Goal: Find specific page/section: Find specific page/section

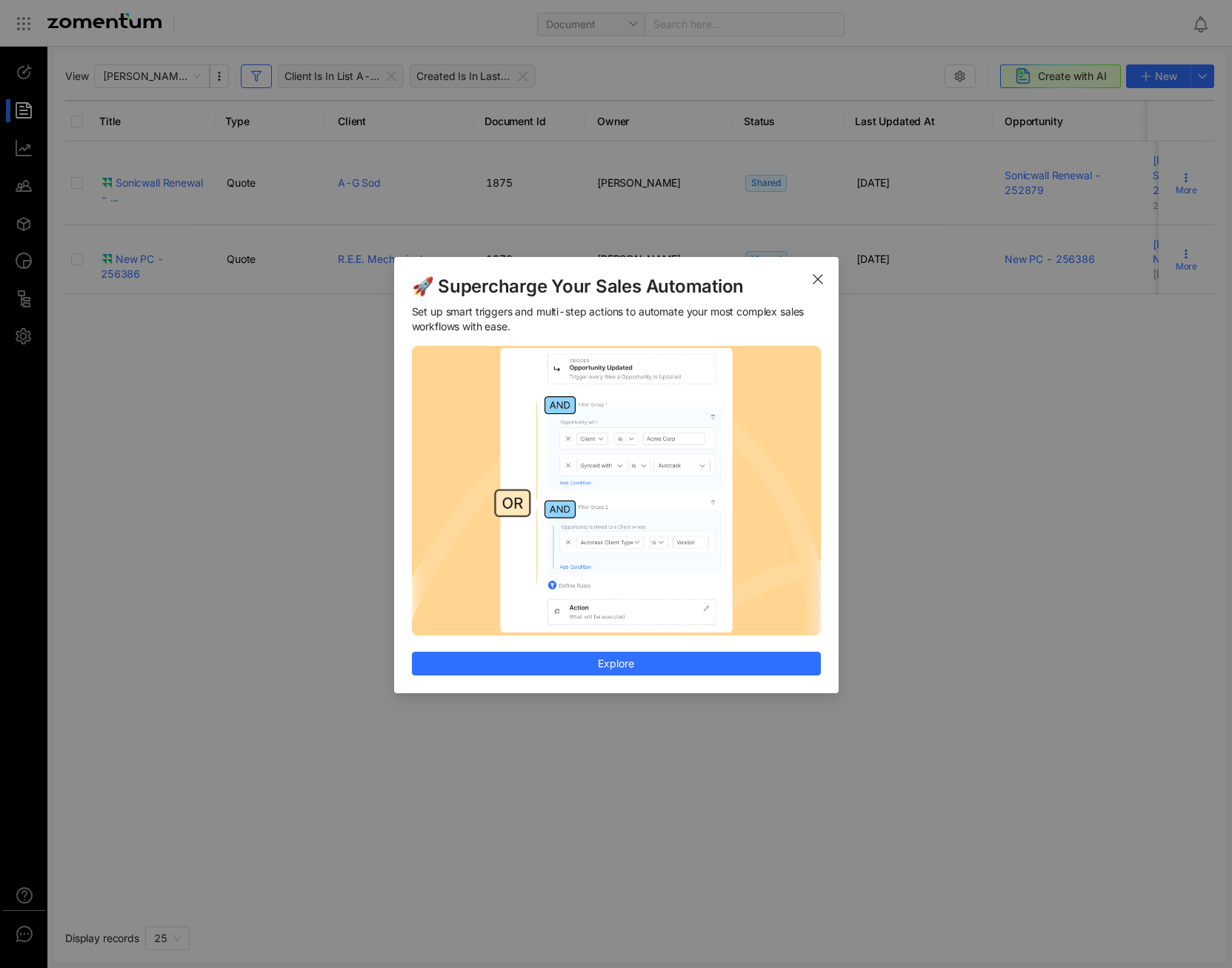
click at [819, 277] on icon "Close" at bounding box center [818, 279] width 12 height 12
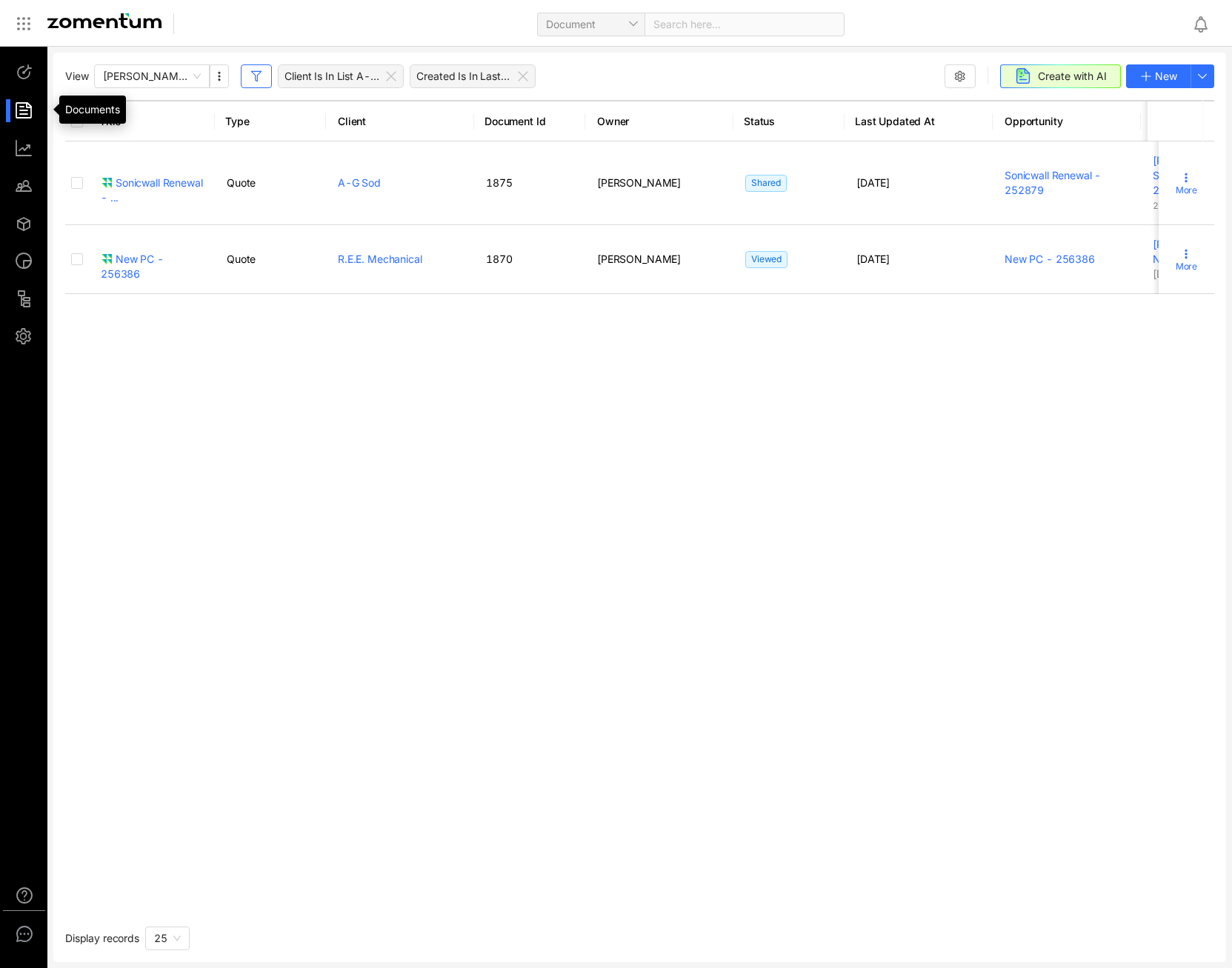
click at [22, 112] on div at bounding box center [31, 111] width 32 height 23
click at [401, 74] on div "Client Is In List A-G Sod, Azteca Landscape, Cullen Family Law Group, Employee …" at bounding box center [341, 76] width 126 height 24
click at [525, 77] on icon at bounding box center [523, 76] width 12 height 12
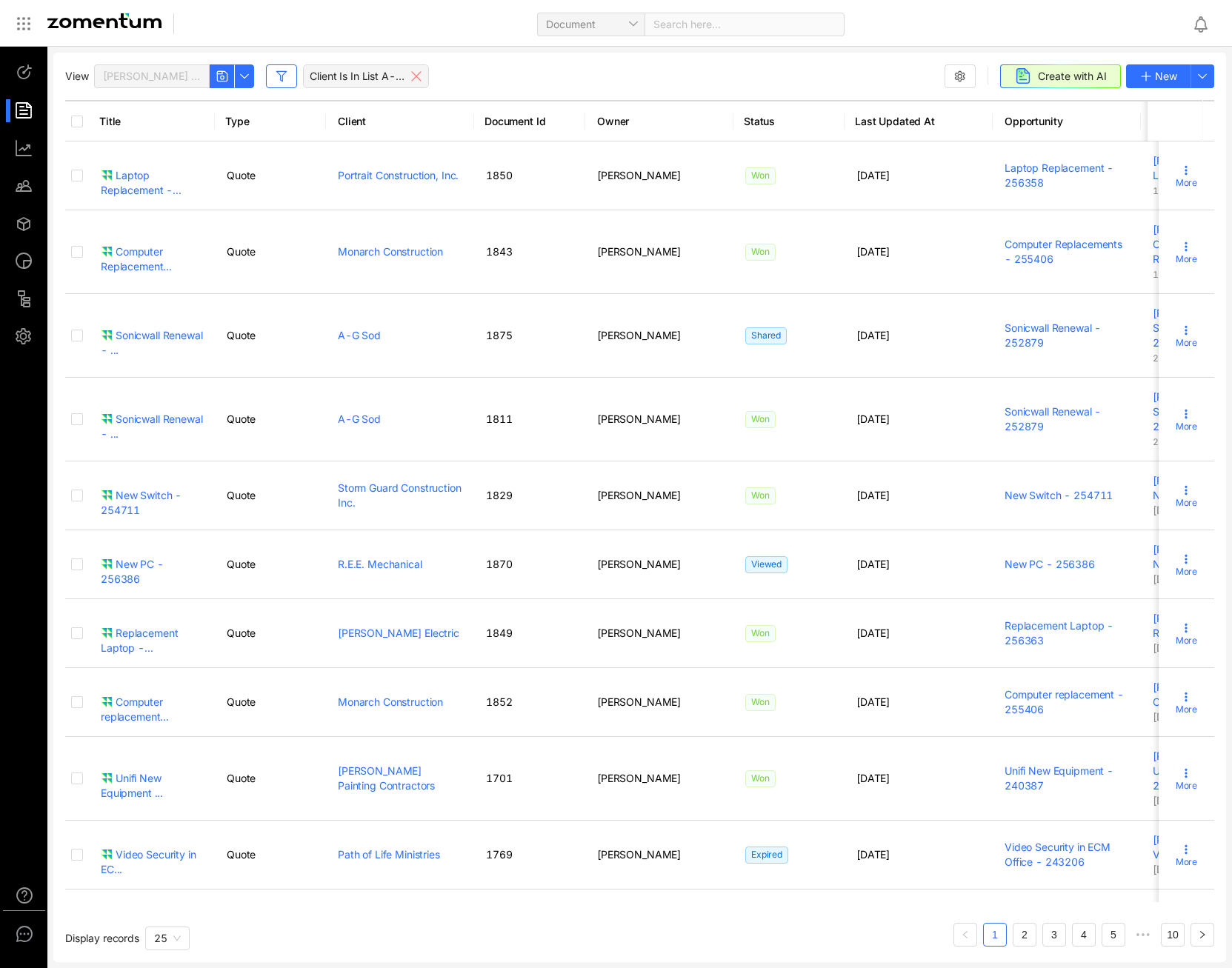
drag, startPoint x: 525, startPoint y: 77, endPoint x: 417, endPoint y: 76, distance: 108.0
click at [417, 76] on icon at bounding box center [416, 76] width 12 height 12
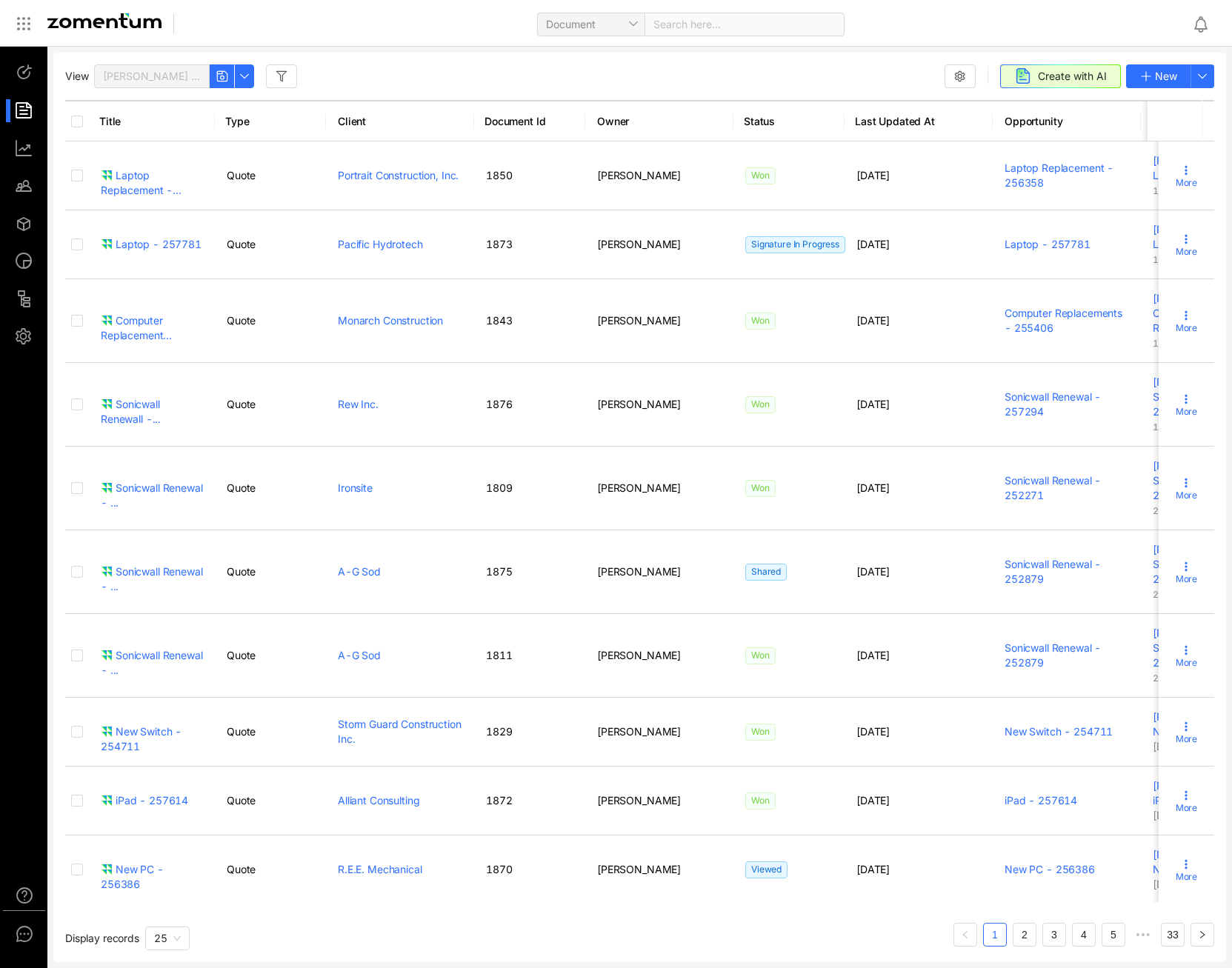
click at [276, 78] on icon "button" at bounding box center [282, 76] width 12 height 12
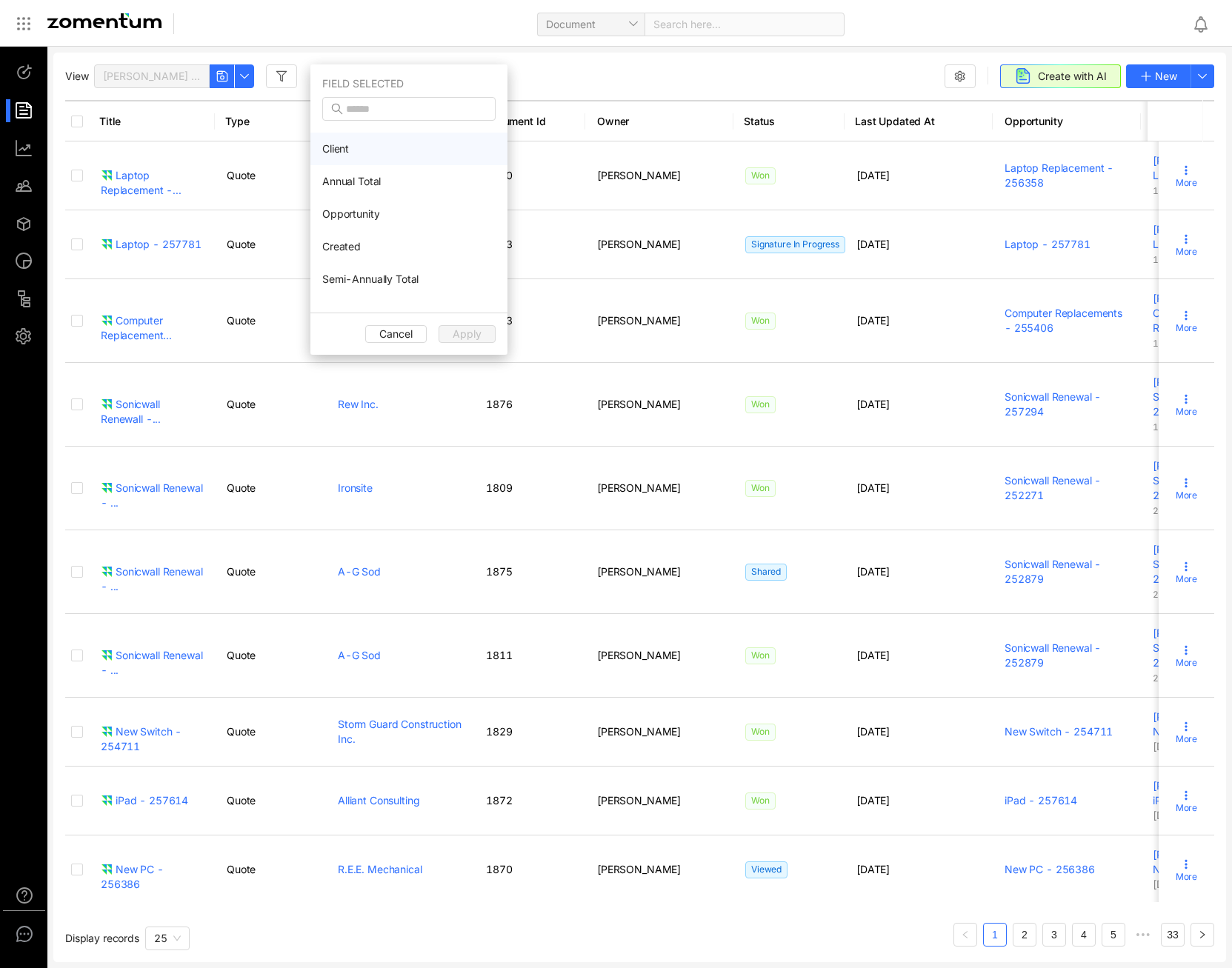
click at [372, 144] on li "Client" at bounding box center [408, 149] width 197 height 33
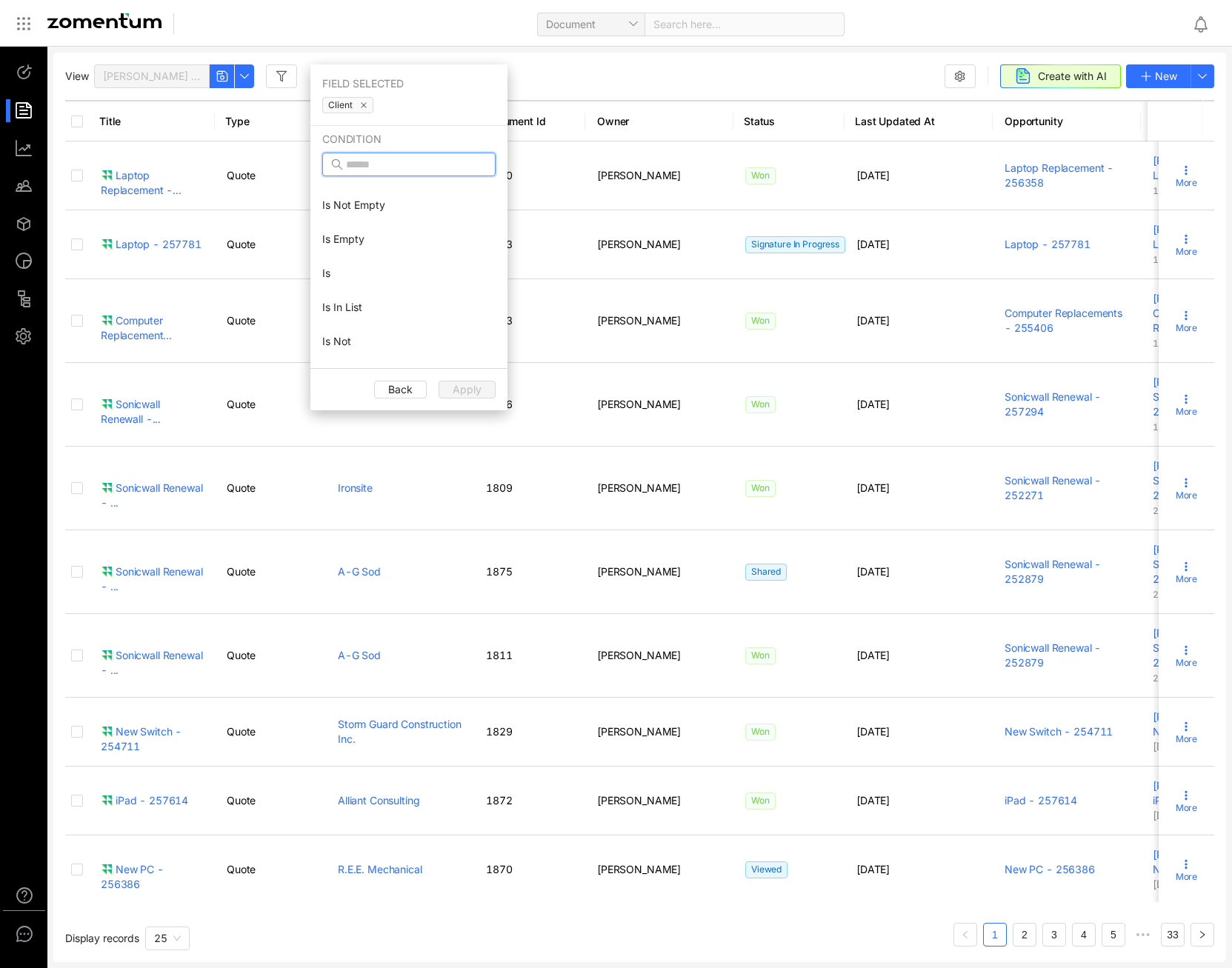
click at [386, 156] on input "text" at bounding box center [410, 165] width 129 height 16
click at [22, 186] on div at bounding box center [31, 185] width 32 height 23
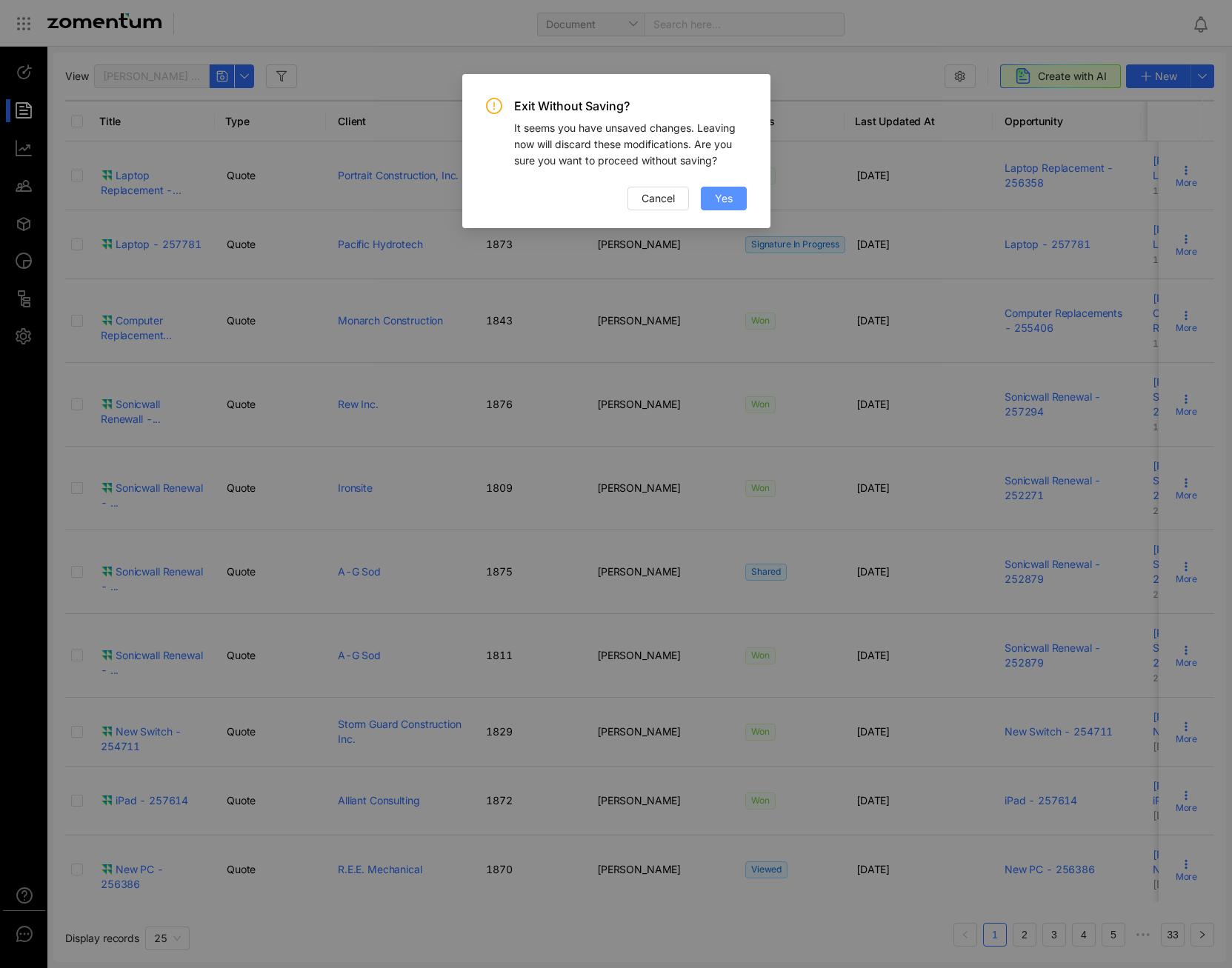
click at [726, 201] on span "Yes" at bounding box center [723, 198] width 18 height 16
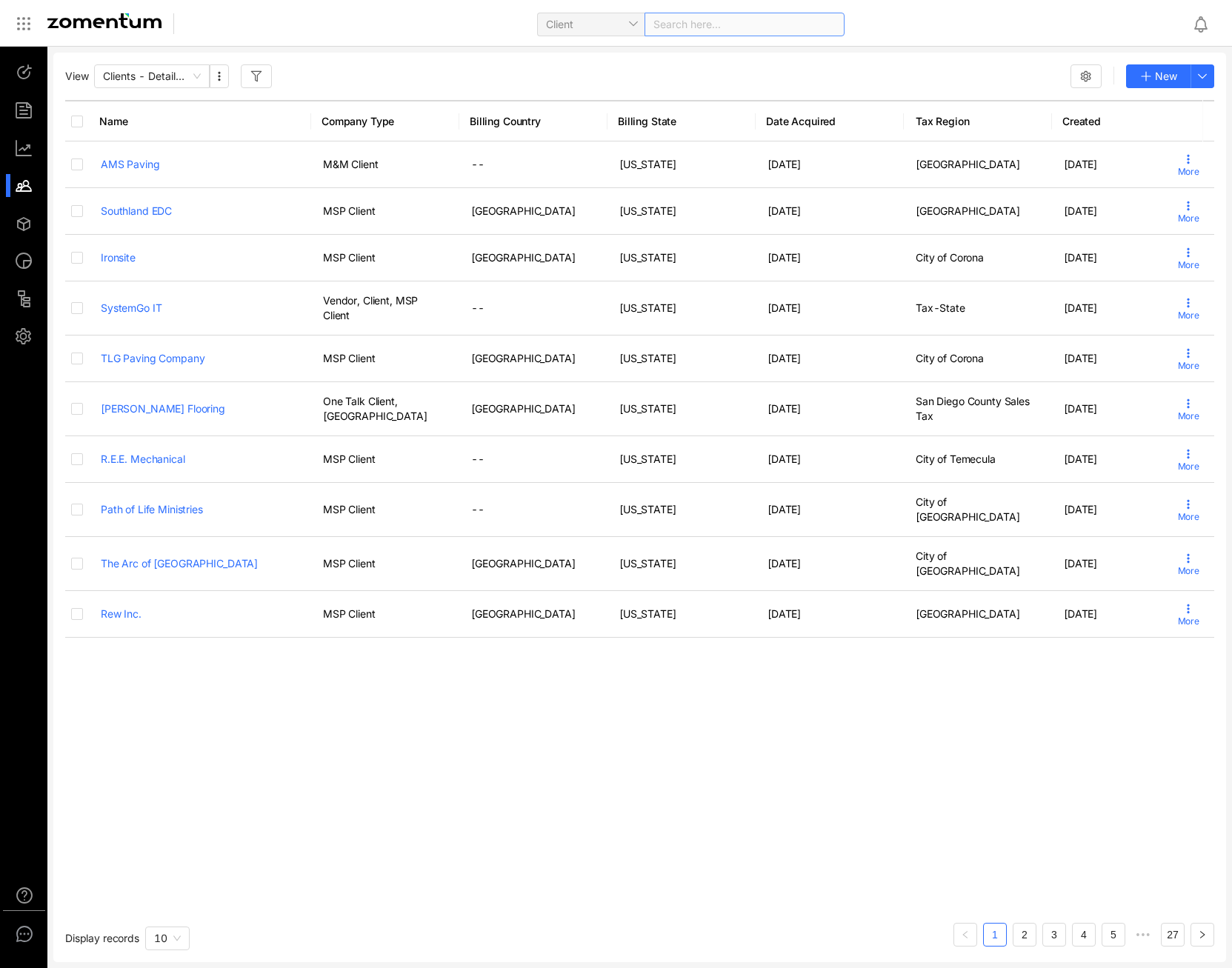
click at [731, 27] on div "Search here..." at bounding box center [744, 25] width 200 height 24
type input "*********"
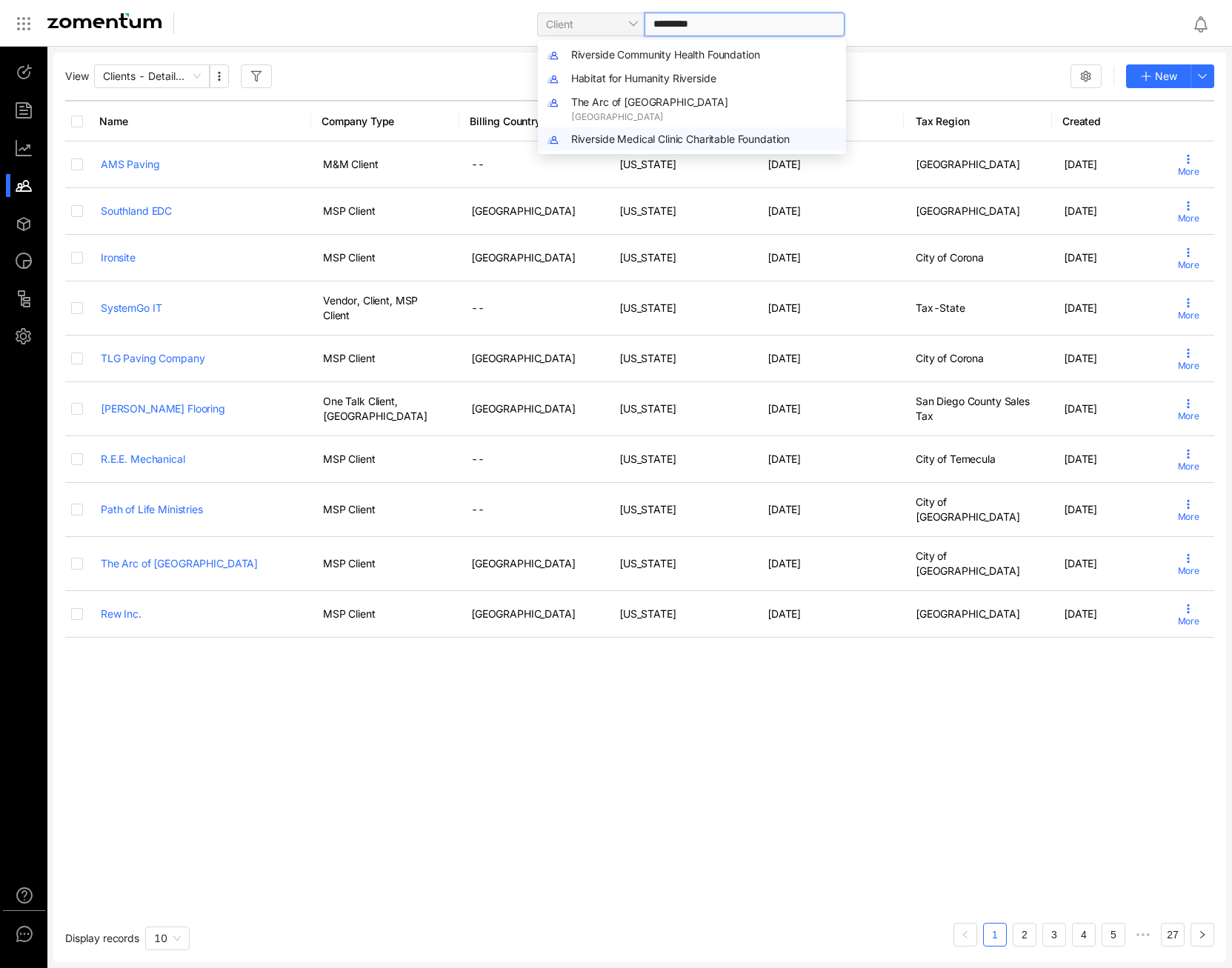
click at [676, 140] on span "Riverside Medical Clinic Charitable Foundation" at bounding box center [681, 138] width 219 height 13
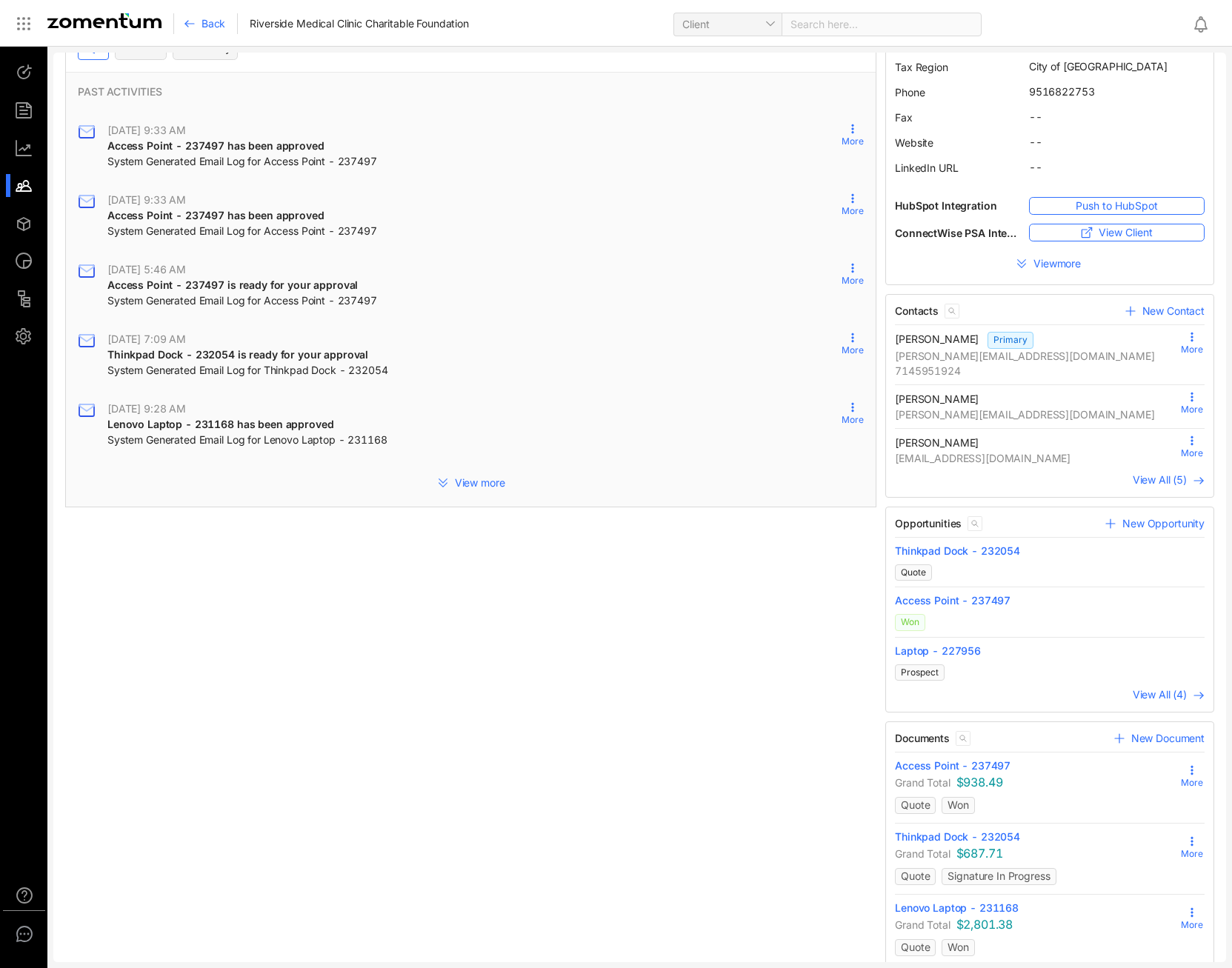
scroll to position [115, 0]
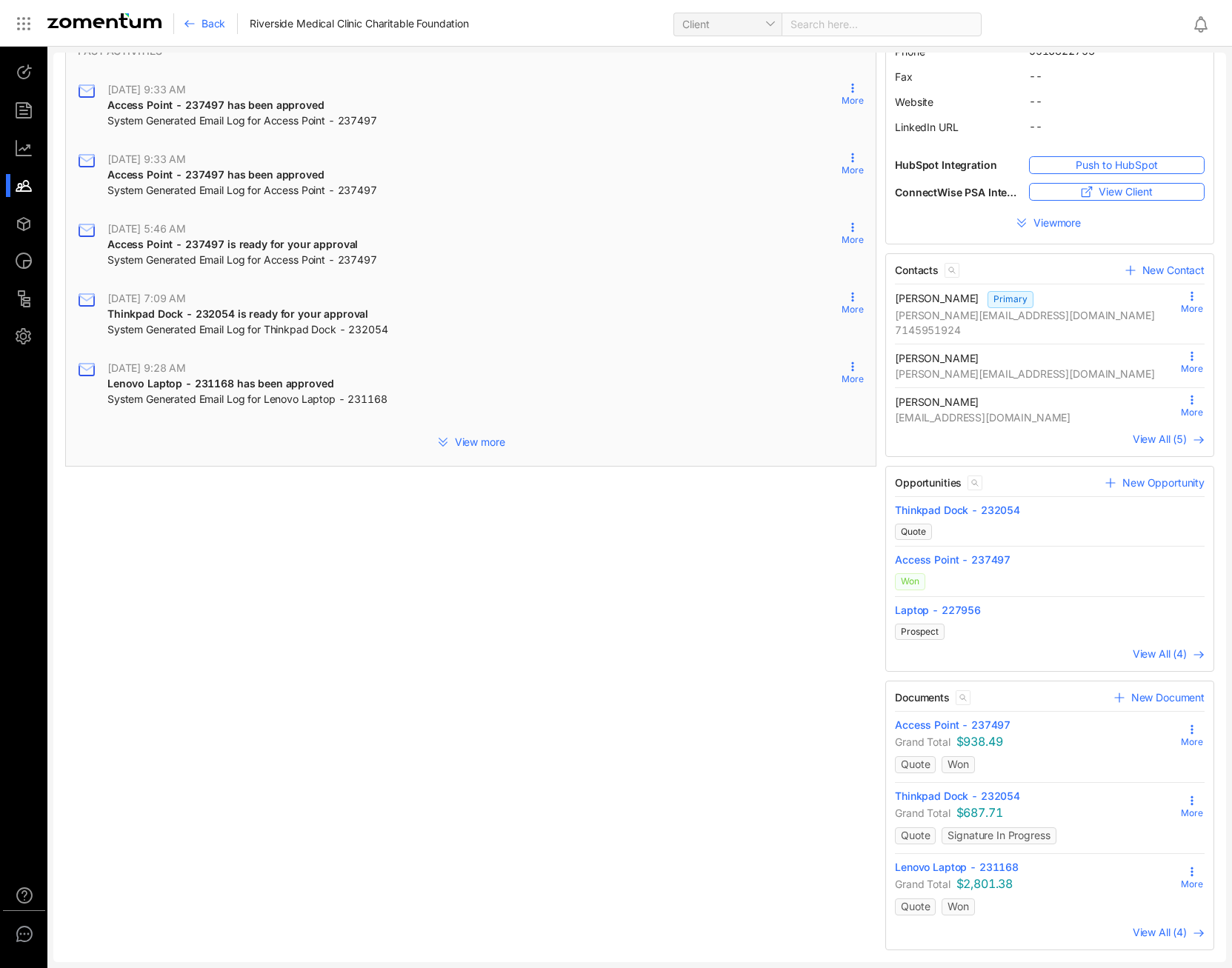
click at [1167, 934] on span "View All (4)" at bounding box center [1159, 931] width 54 height 13
